Goal: Task Accomplishment & Management: Manage account settings

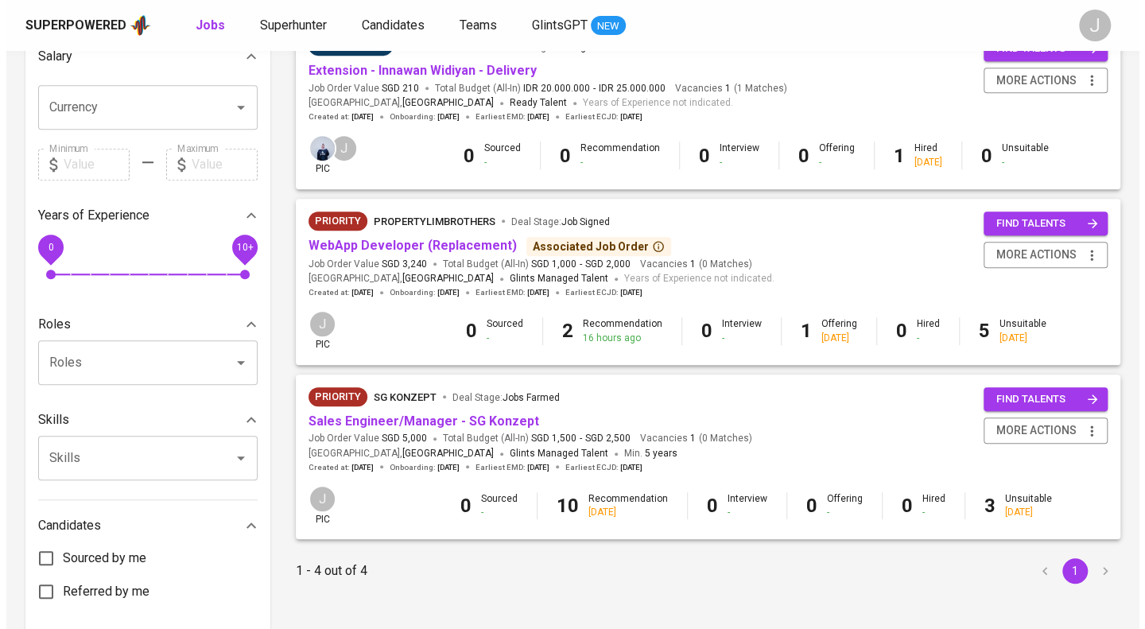
scroll to position [441, 0]
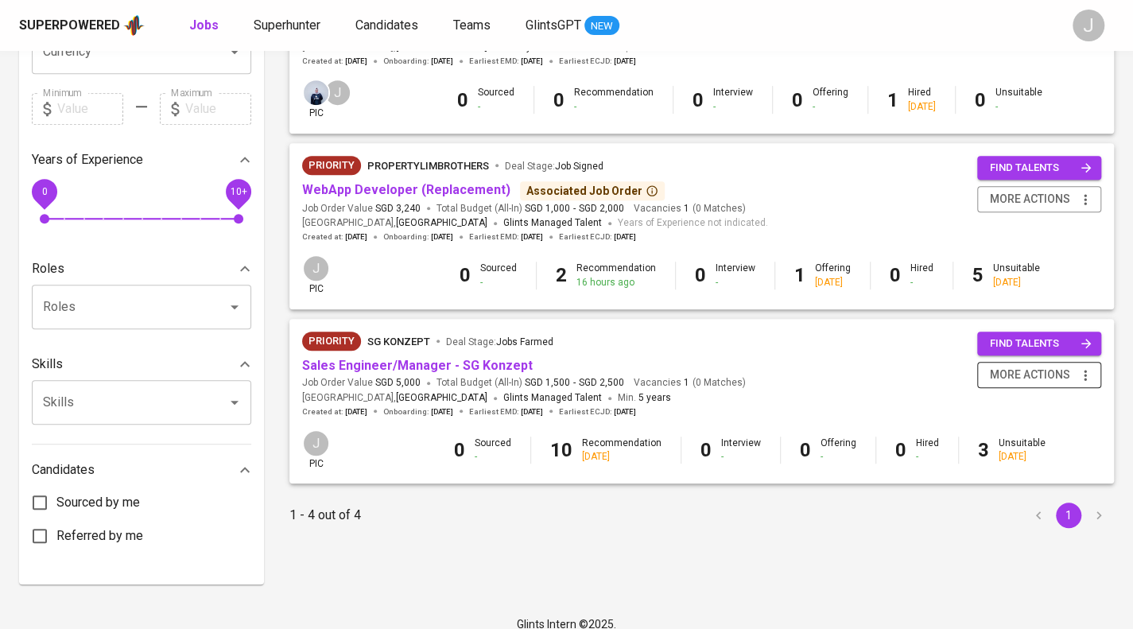
click at [1078, 370] on icon "button" at bounding box center [1086, 375] width 16 height 16
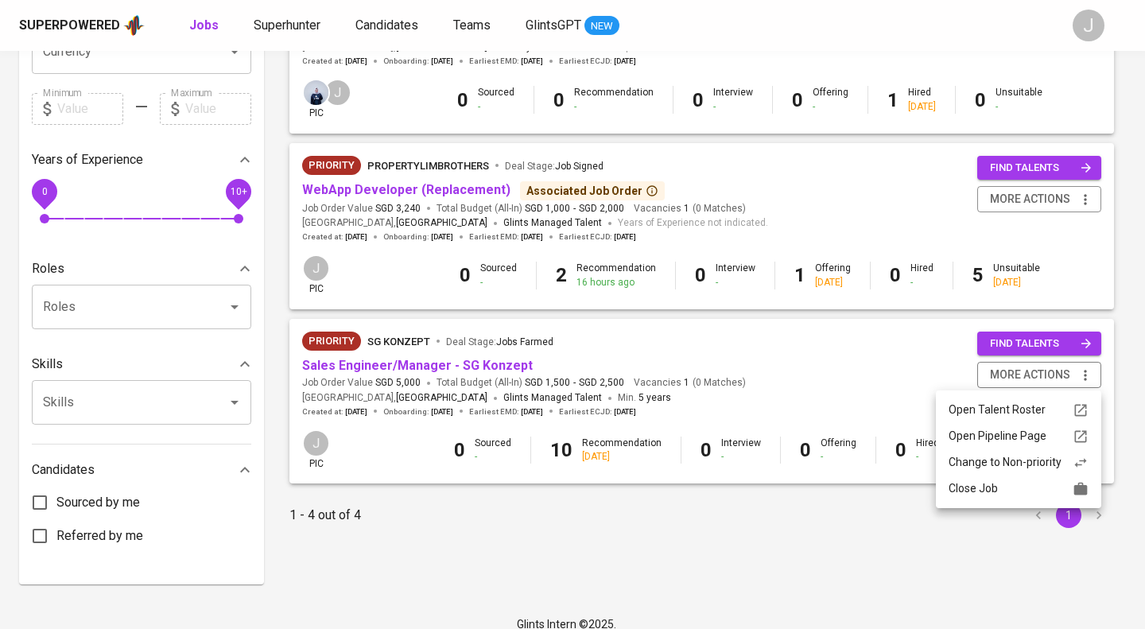
click at [1045, 492] on div "Close Job" at bounding box center [1019, 488] width 140 height 17
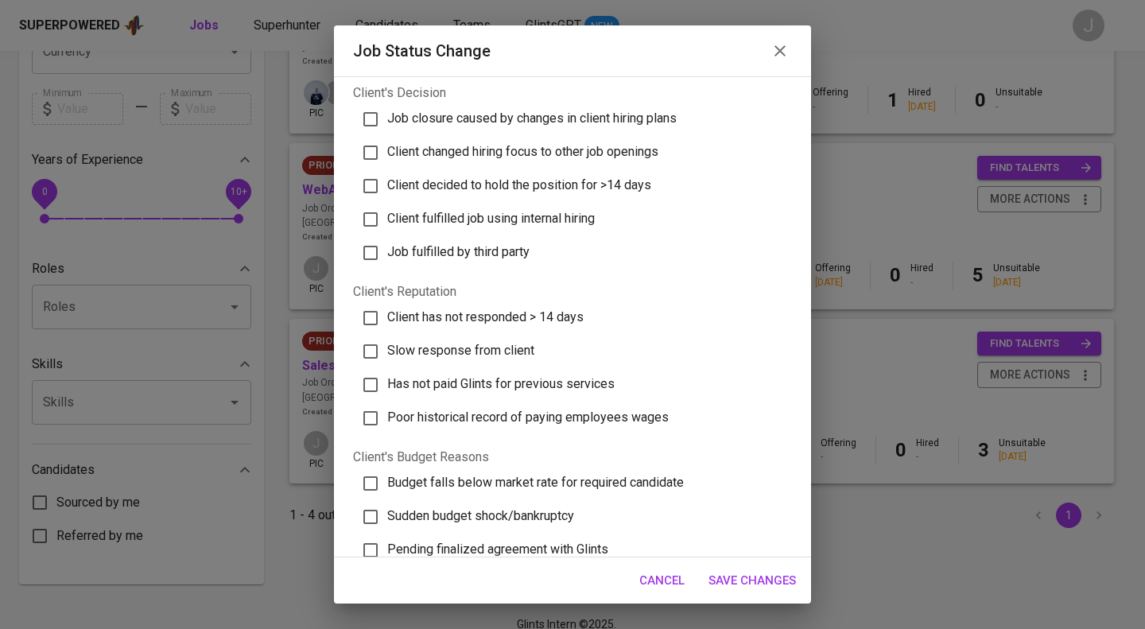
scroll to position [0, 0]
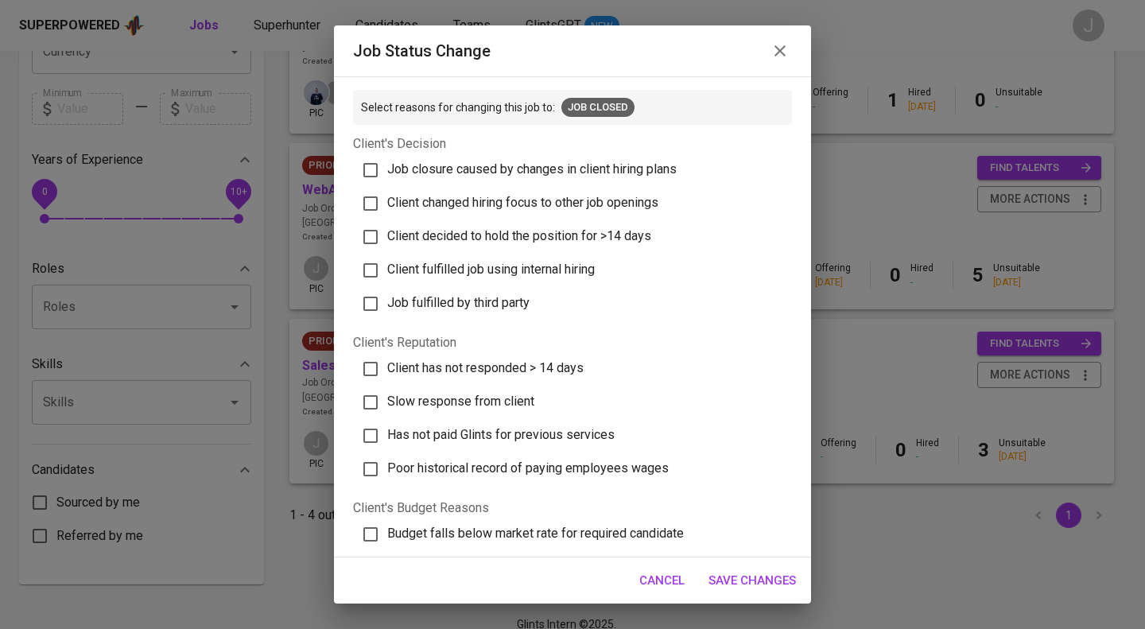
click at [522, 363] on span "Client has not responded > 14 days" at bounding box center [485, 367] width 196 height 15
click at [387, 363] on input "Client has not responded > 14 days" at bounding box center [370, 368] width 33 height 33
click at [539, 370] on span "Client has not responded > 14 days" at bounding box center [485, 367] width 196 height 15
click at [387, 370] on input "Client has not responded > 14 days" at bounding box center [370, 368] width 33 height 33
checkbox input "false"
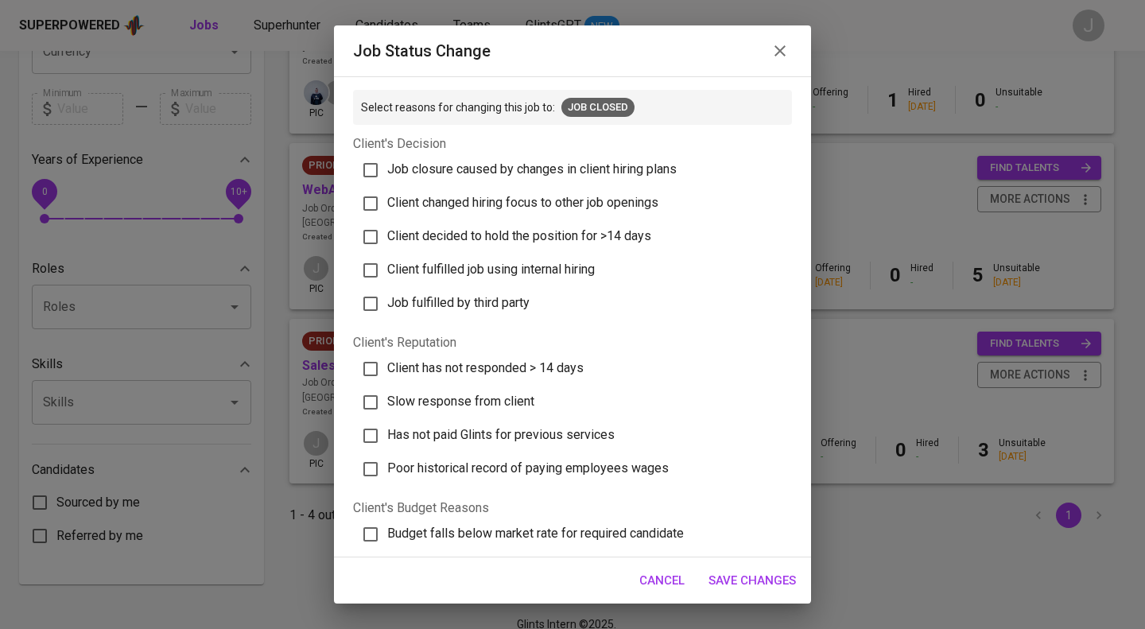
click at [593, 233] on span "Client decided to hold the position for >14 days" at bounding box center [519, 235] width 264 height 15
click at [387, 233] on input "Client decided to hold the position for >14 days" at bounding box center [370, 236] width 33 height 33
checkbox input "true"
click at [556, 371] on span "Client has not responded > 14 days" at bounding box center [485, 367] width 196 height 15
click at [387, 371] on input "Client has not responded > 14 days" at bounding box center [370, 368] width 33 height 33
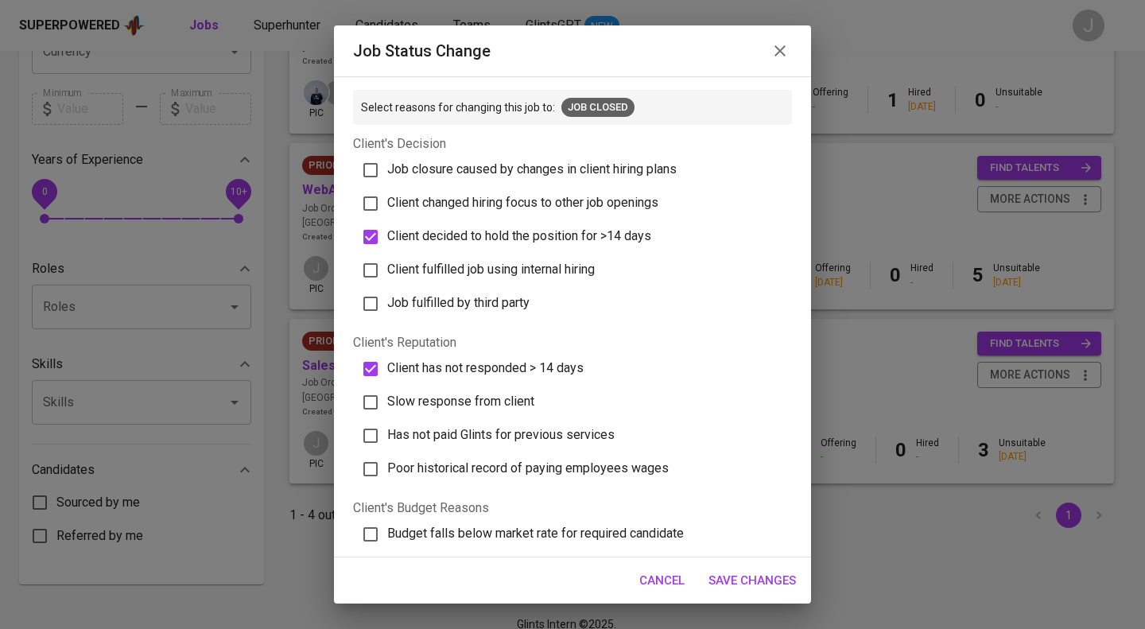
click at [546, 360] on span "Client has not responded > 14 days" at bounding box center [485, 367] width 196 height 15
click at [387, 360] on input "Client has not responded > 14 days" at bounding box center [370, 368] width 33 height 33
checkbox input "false"
click at [488, 394] on span "Slow response from client" at bounding box center [460, 401] width 147 height 15
click at [387, 392] on input "Slow response from client" at bounding box center [370, 402] width 33 height 33
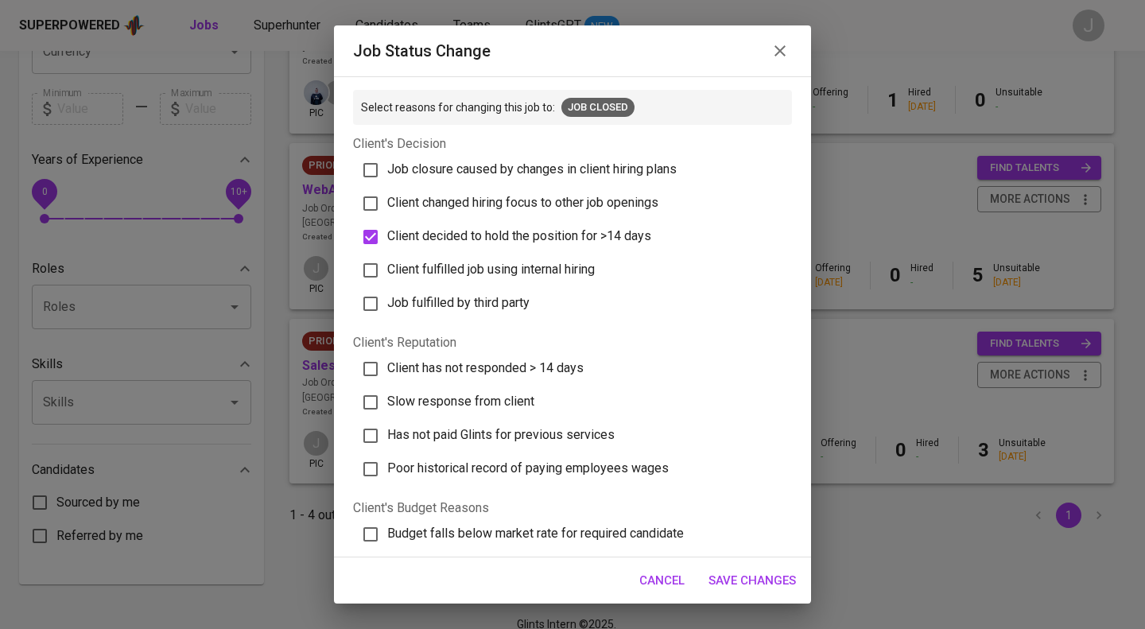
checkbox input "true"
click at [743, 572] on span "Save Changes" at bounding box center [752, 580] width 87 height 21
